Goal: Information Seeking & Learning: Learn about a topic

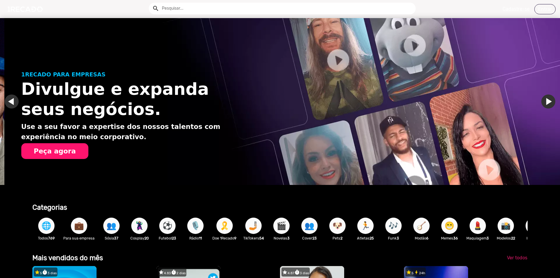
click at [546, 103] on link "Ir para o próximo slide" at bounding box center [553, 102] width 14 height 14
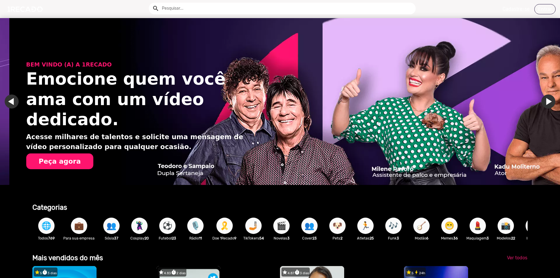
scroll to position [0, 1111]
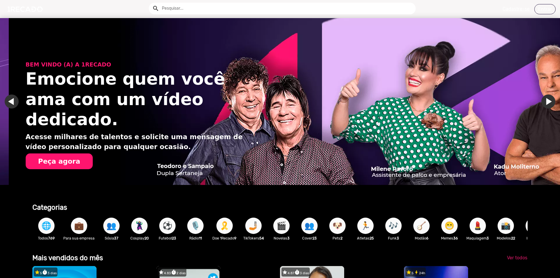
click at [550, 103] on link "Ir para o próximo slide" at bounding box center [557, 102] width 14 height 14
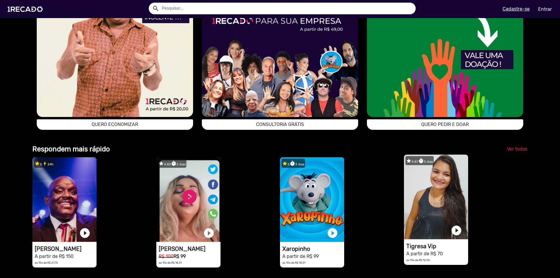
scroll to position [0, 0]
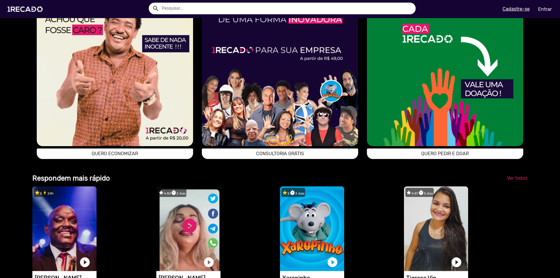
click at [273, 146] on img at bounding box center [280, 68] width 156 height 156
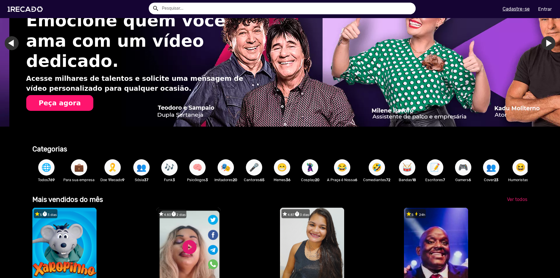
scroll to position [0, 1111]
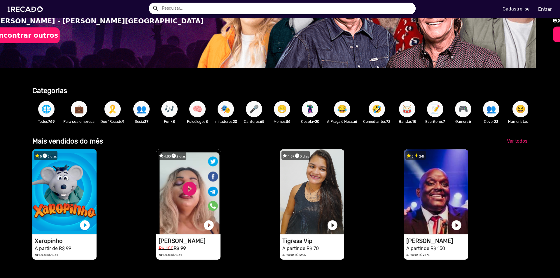
scroll to position [0, 0]
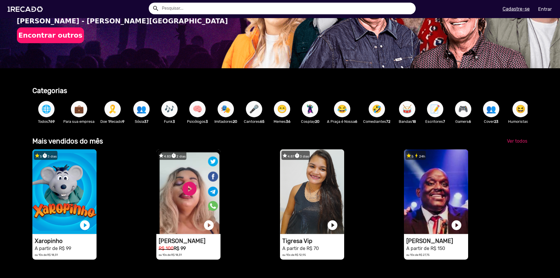
click at [468, 111] on span "🎮" at bounding box center [463, 109] width 10 height 16
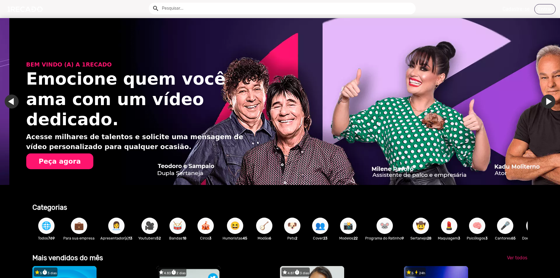
scroll to position [0, 1111]
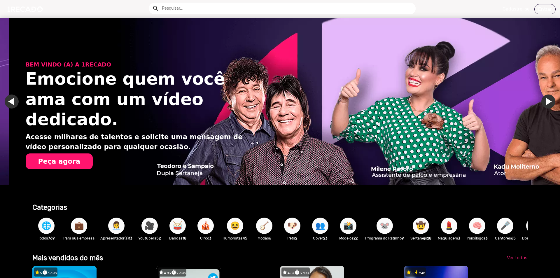
click at [508, 228] on span "🎤" at bounding box center [505, 226] width 10 height 16
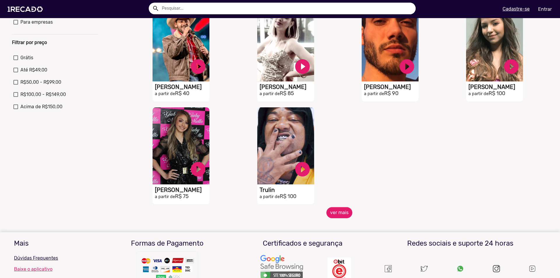
scroll to position [175, 0]
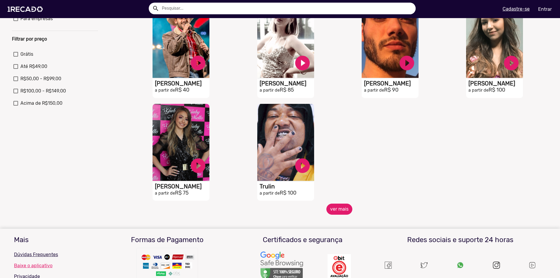
click at [342, 215] on button "ver mais" at bounding box center [339, 209] width 26 height 11
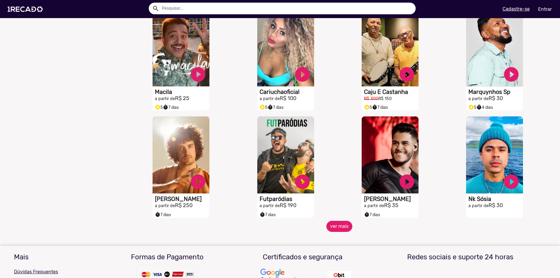
scroll to position [379, 0]
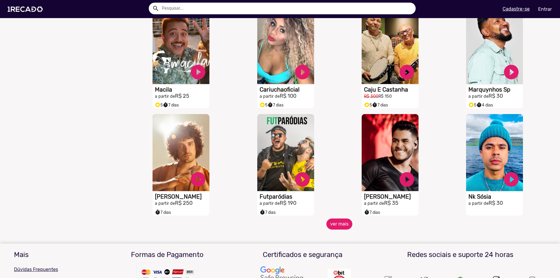
click at [342, 228] on button "ver mais" at bounding box center [339, 223] width 26 height 11
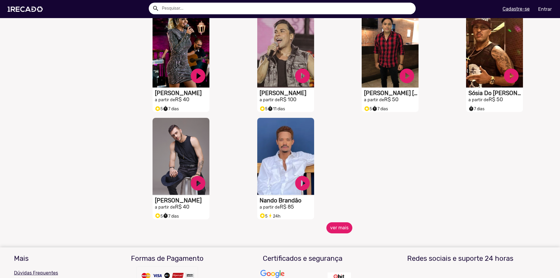
scroll to position [700, 0]
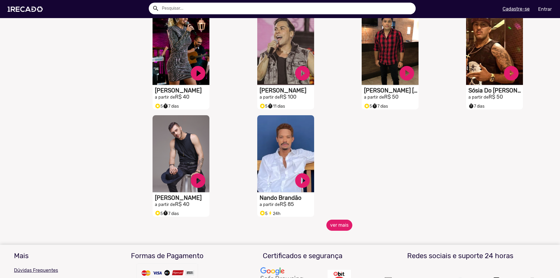
click at [342, 231] on button "ver mais" at bounding box center [339, 225] width 26 height 11
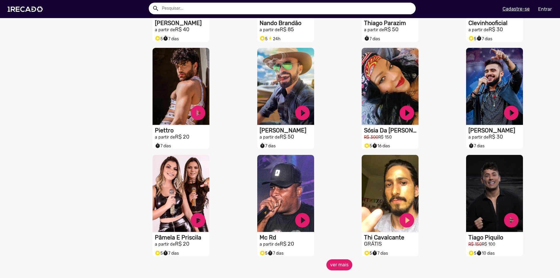
scroll to position [875, 0]
click at [330, 267] on button "ver mais" at bounding box center [339, 264] width 26 height 11
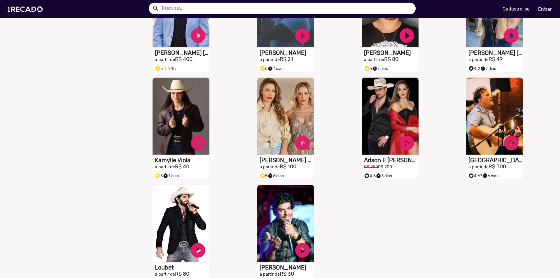
scroll to position [1225, 0]
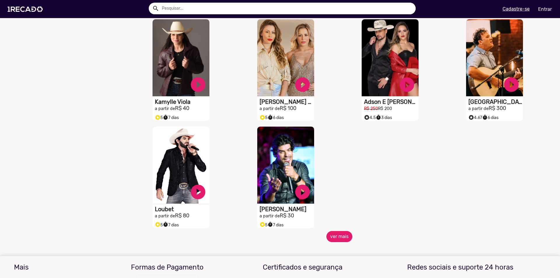
click at [337, 239] on button "ver mais" at bounding box center [339, 236] width 26 height 11
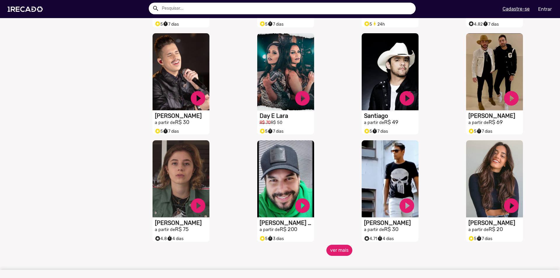
scroll to position [1429, 0]
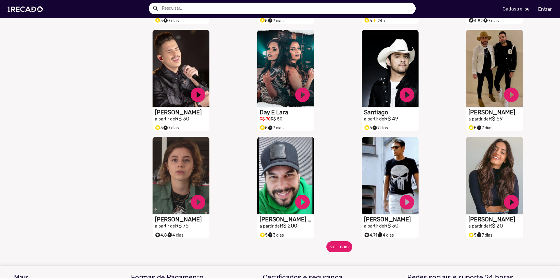
click at [339, 252] on button "ver mais" at bounding box center [339, 246] width 26 height 11
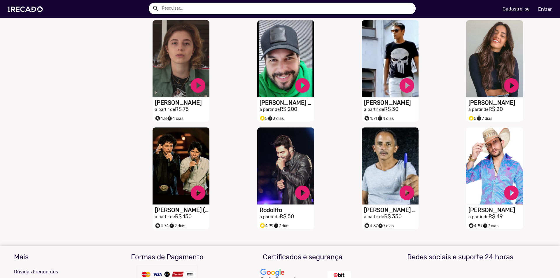
scroll to position [1604, 0]
